Goal: Transaction & Acquisition: Purchase product/service

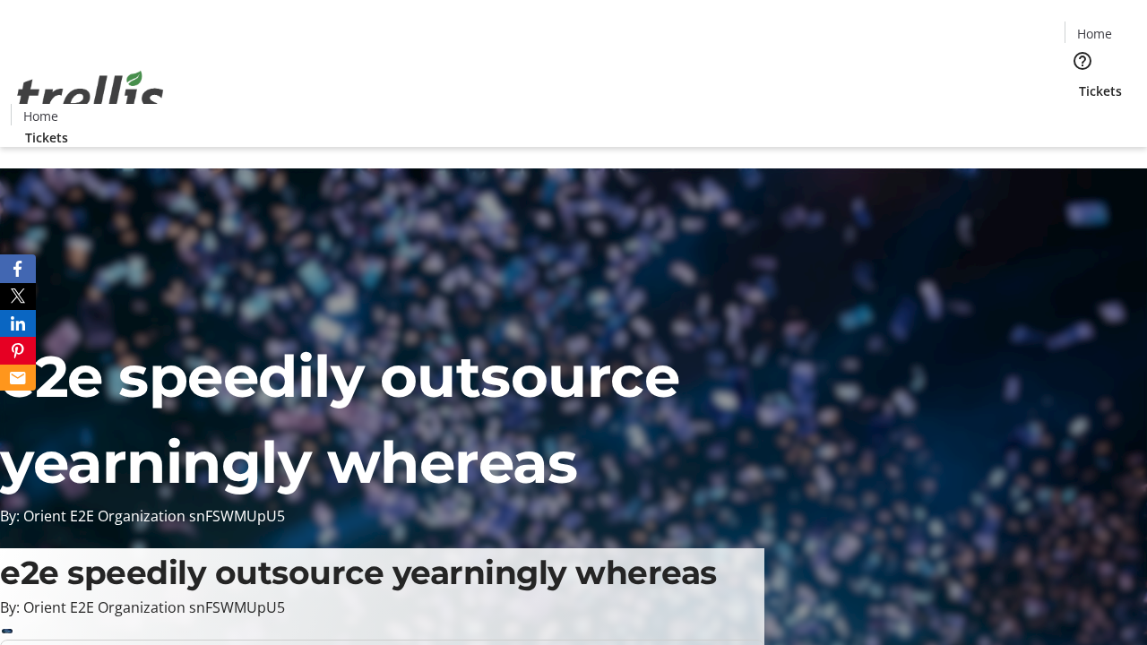
click at [1079, 82] on span "Tickets" at bounding box center [1100, 91] width 43 height 19
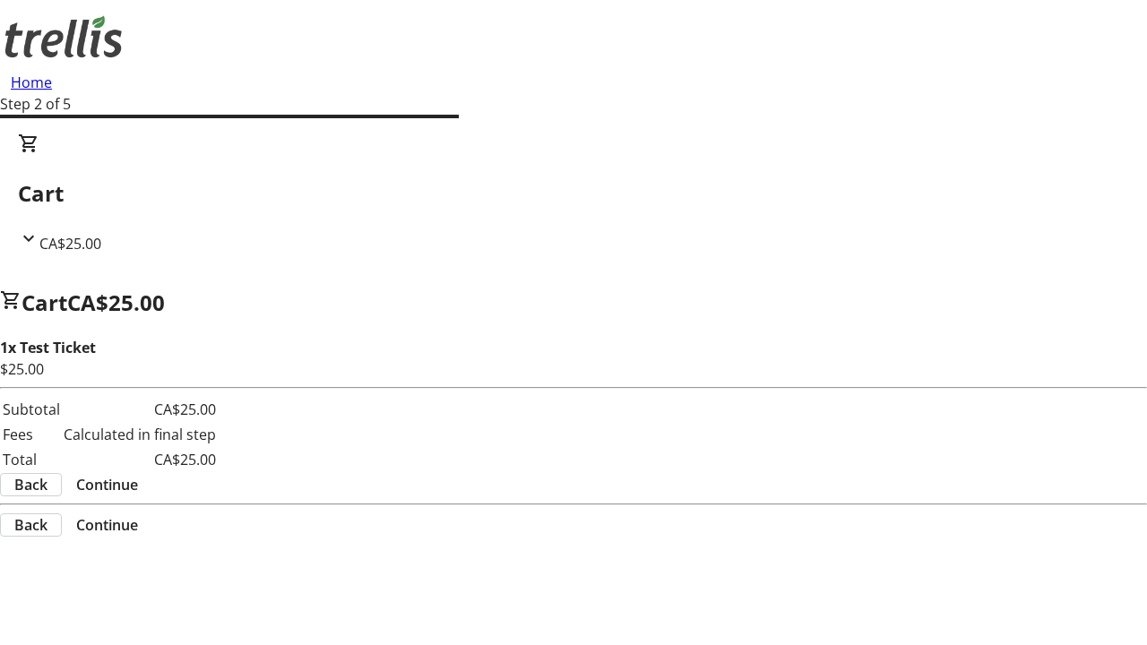
click at [138, 474] on span "Continue" at bounding box center [107, 485] width 62 height 22
